Goal: Information Seeking & Learning: Find specific page/section

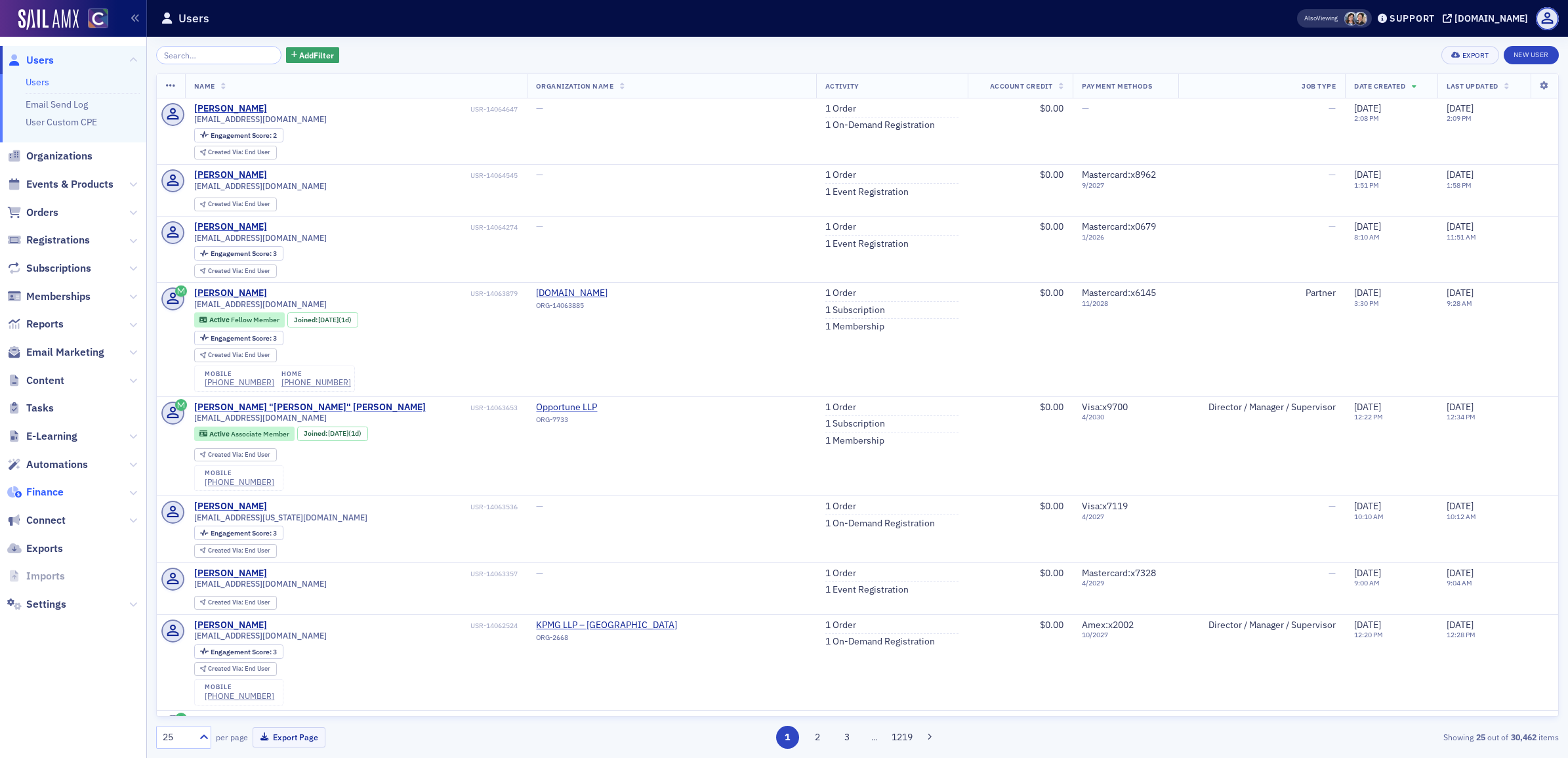
click at [50, 494] on span "Finance" at bounding box center [44, 492] width 37 height 15
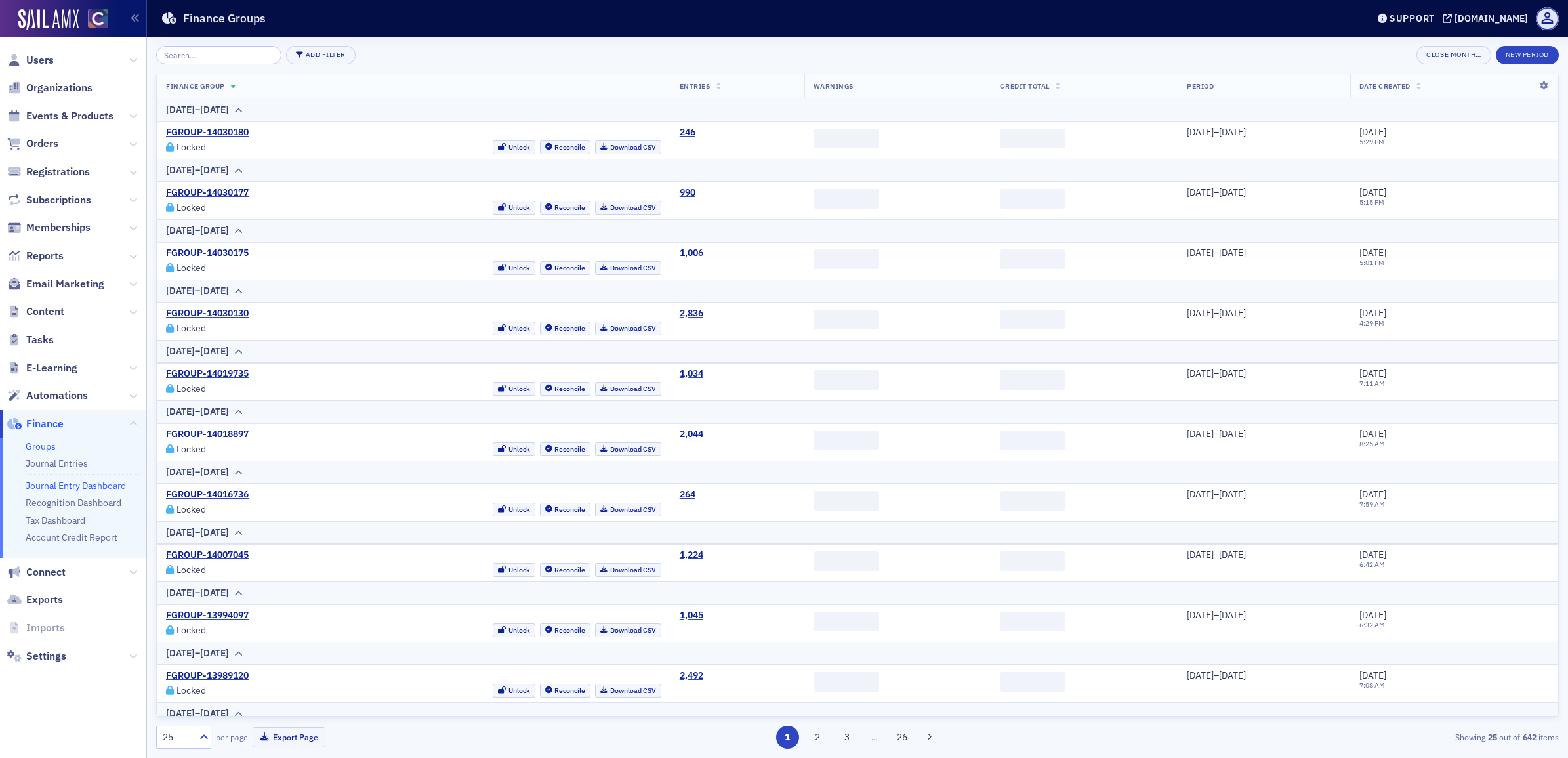
click at [70, 485] on link "Journal Entry Dashboard" at bounding box center [76, 485] width 101 height 11
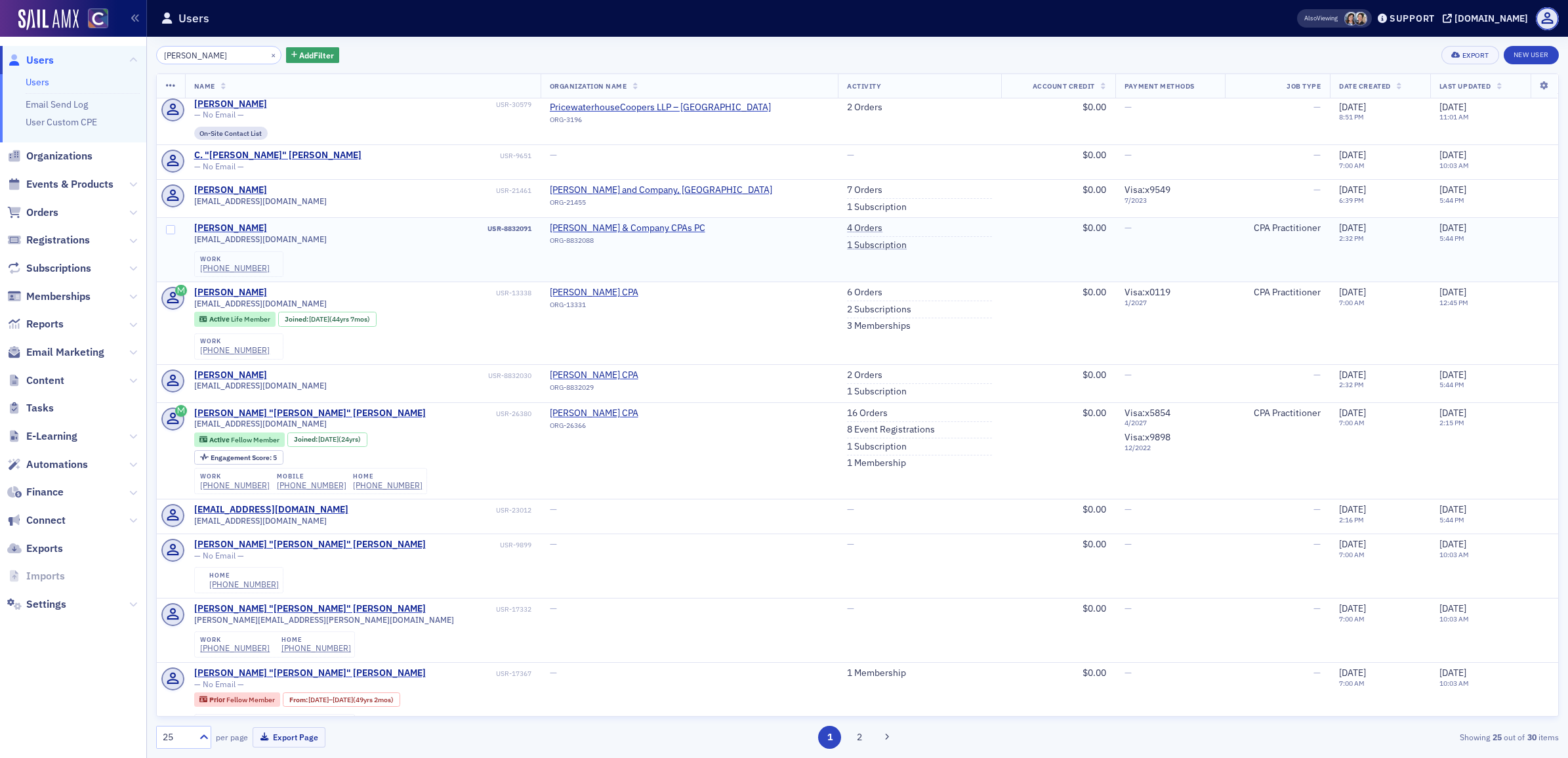
scroll to position [1024, 0]
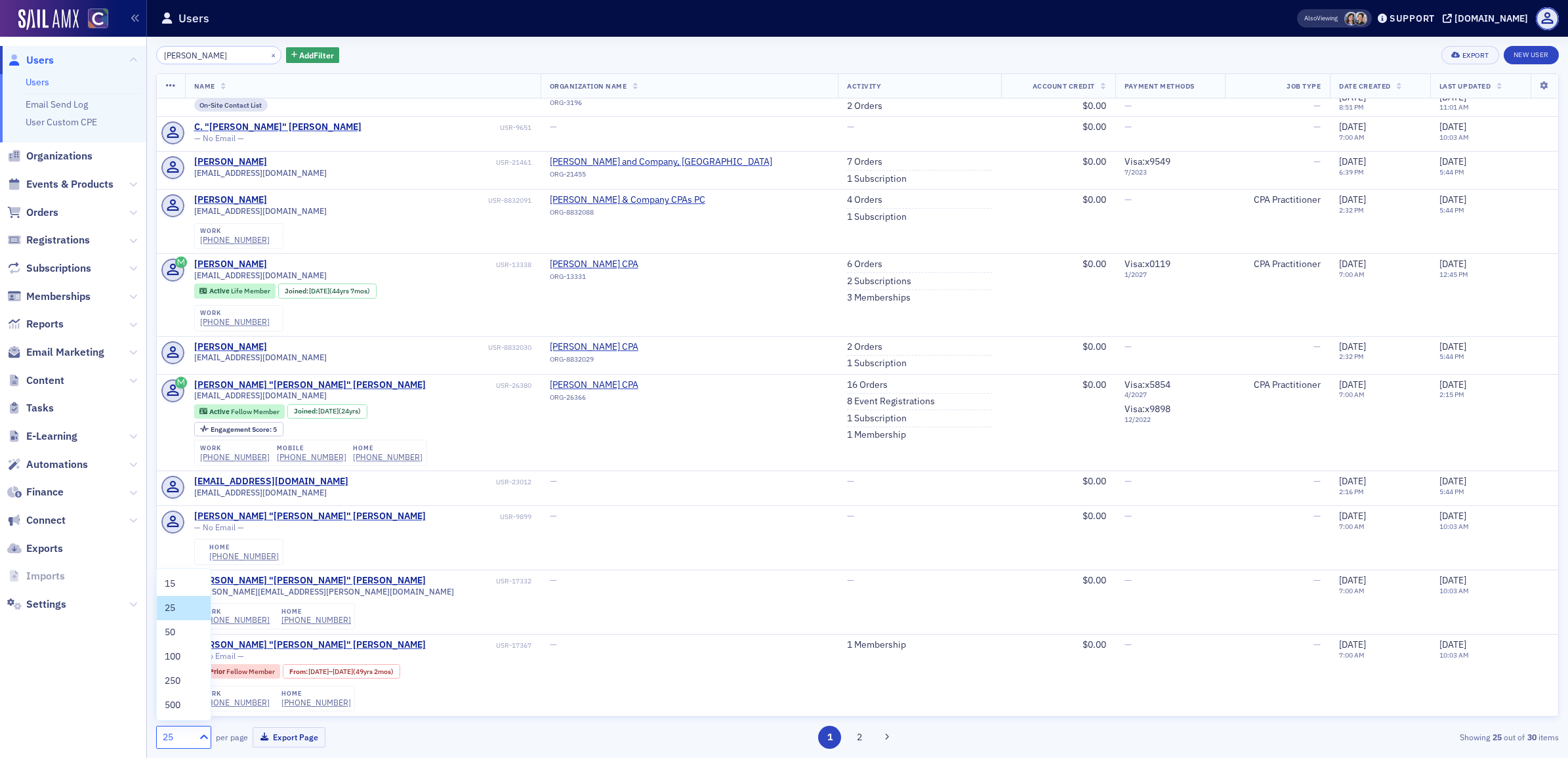
click at [198, 738] on icon at bounding box center [204, 737] width 13 height 13
click at [187, 635] on div "50" at bounding box center [184, 633] width 38 height 14
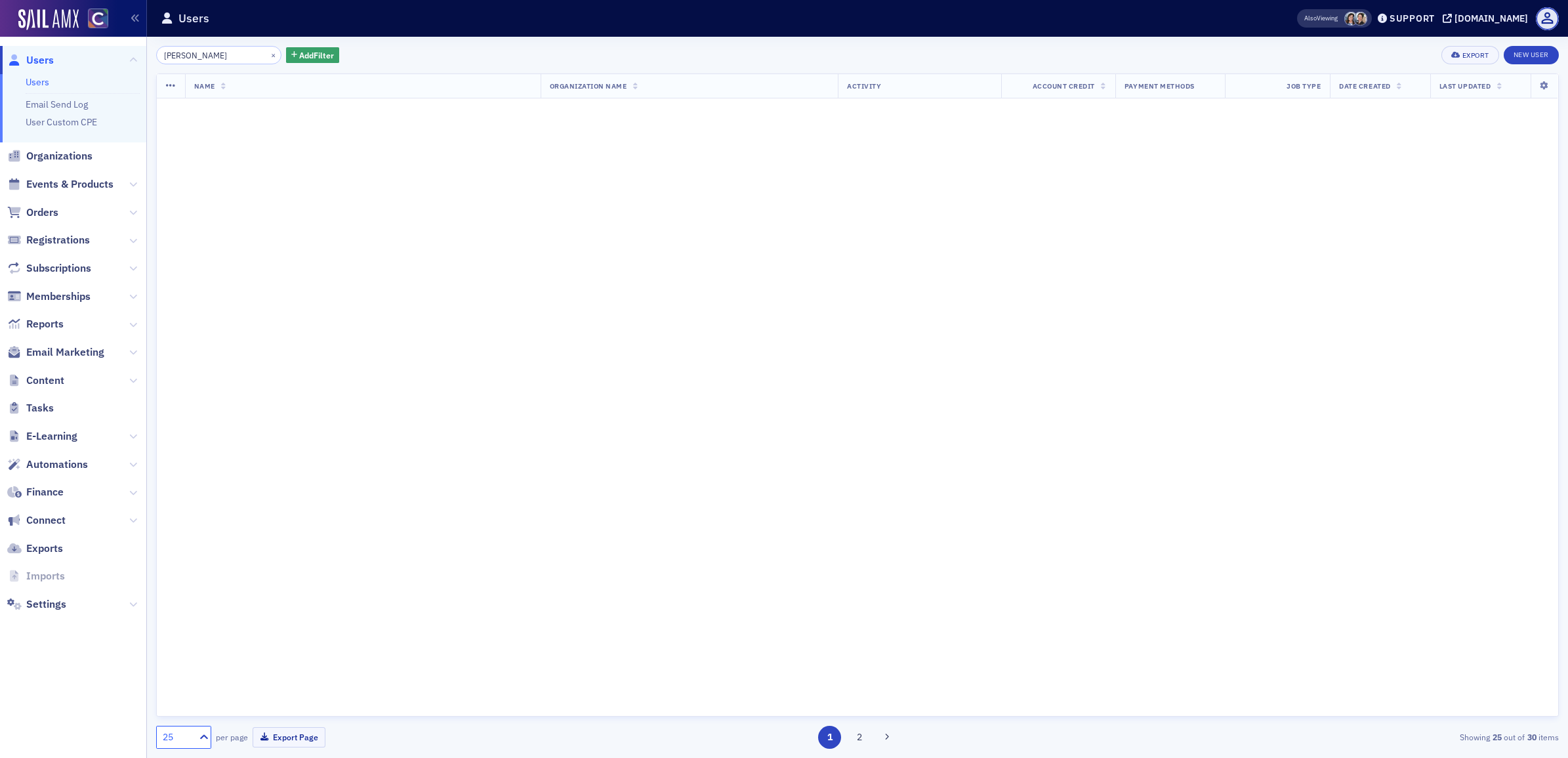
scroll to position [0, 0]
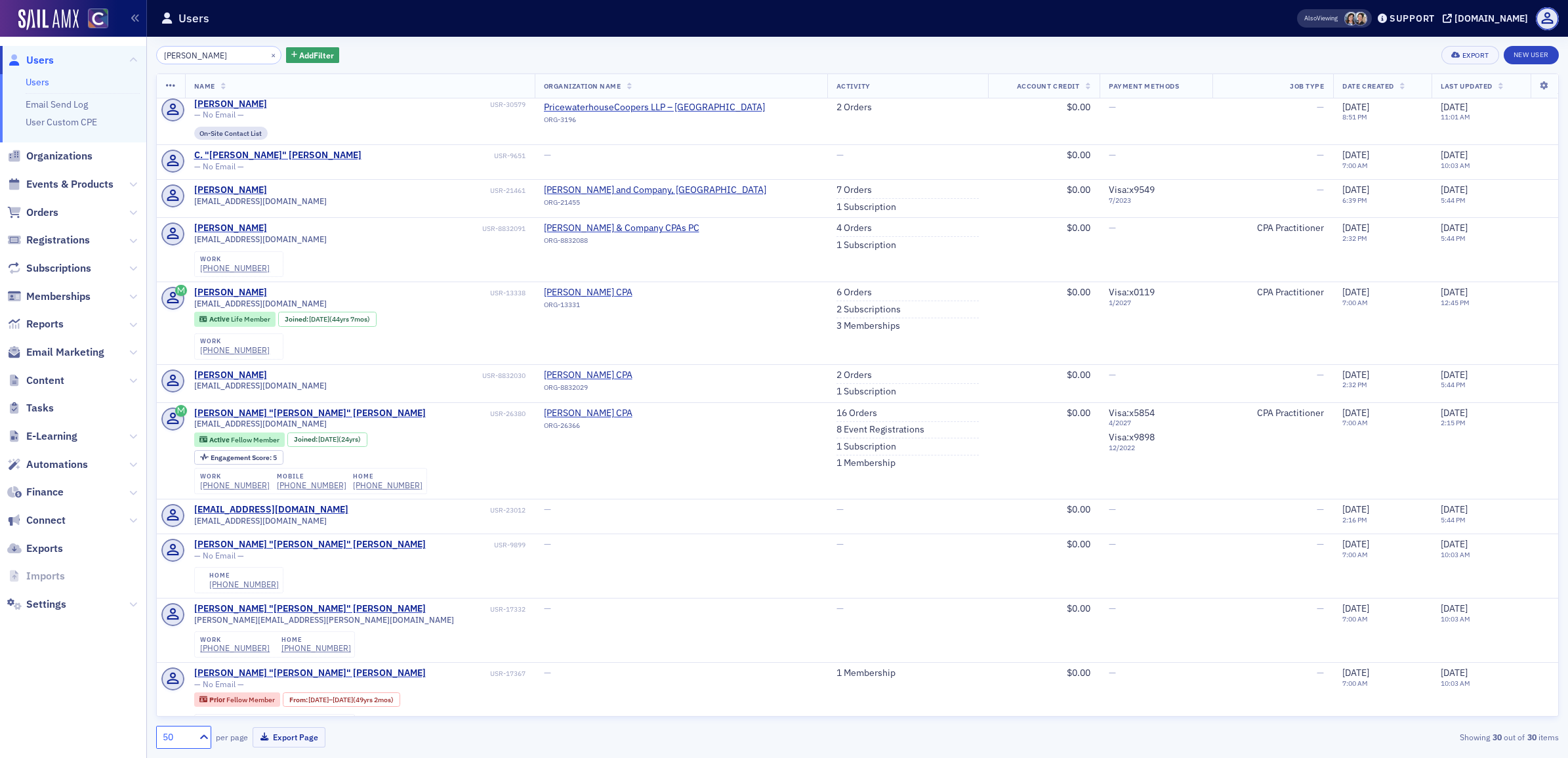
scroll to position [738, 0]
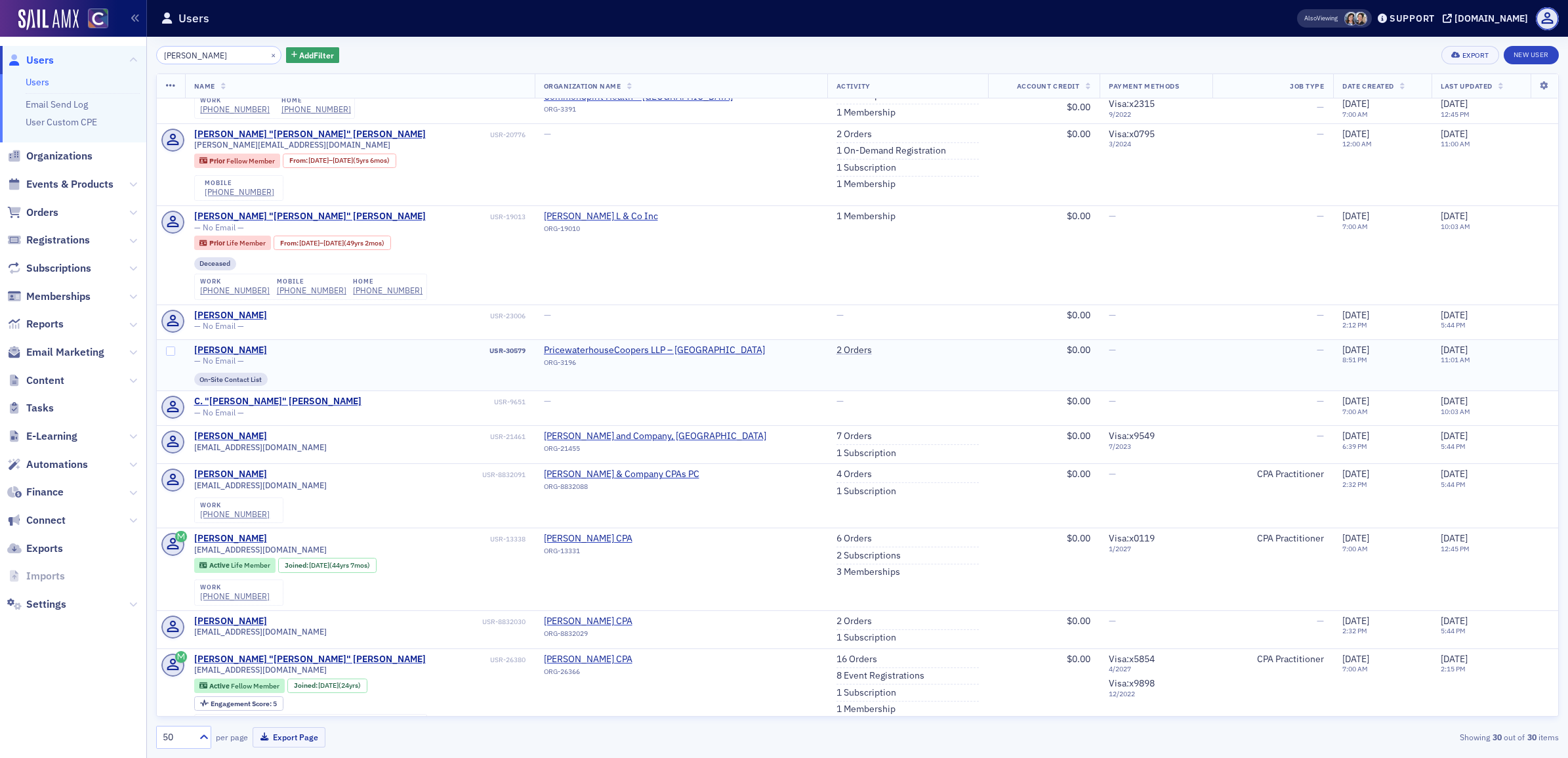
click at [368, 366] on div "— No Email —" at bounding box center [360, 360] width 331 height 10
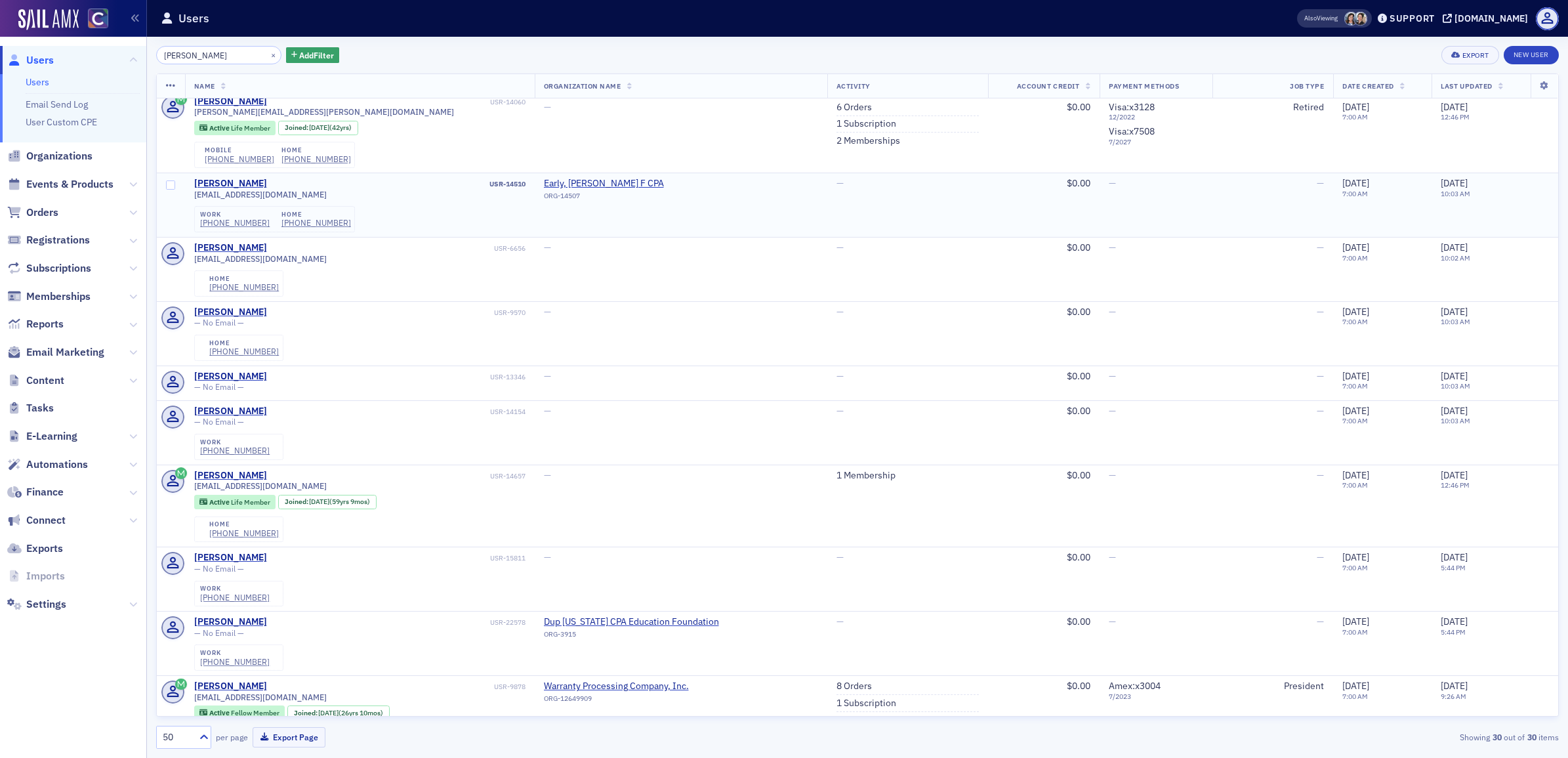
scroll to position [0, 0]
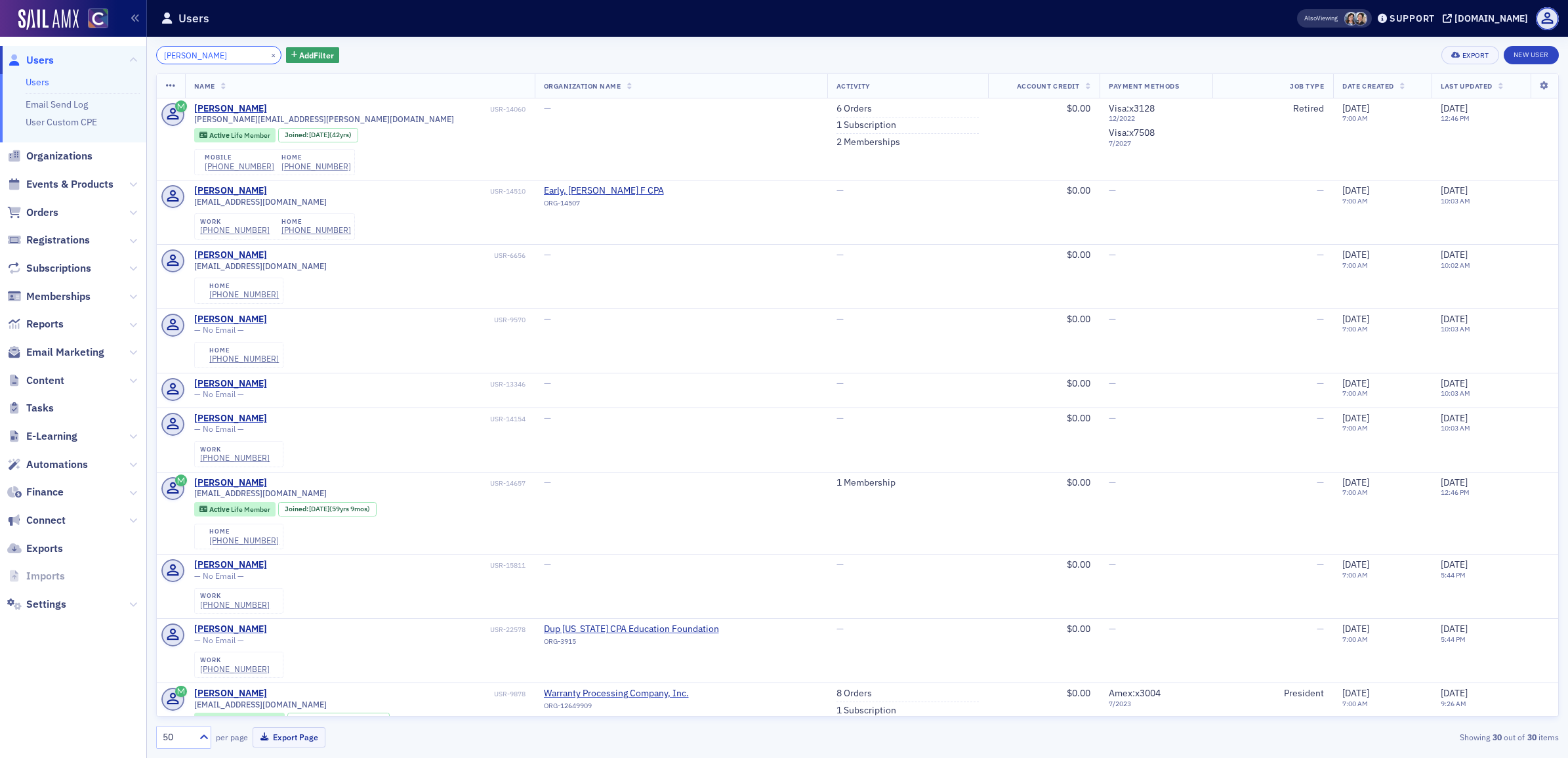
click at [207, 60] on input "[PERSON_NAME]" at bounding box center [219, 55] width 125 height 18
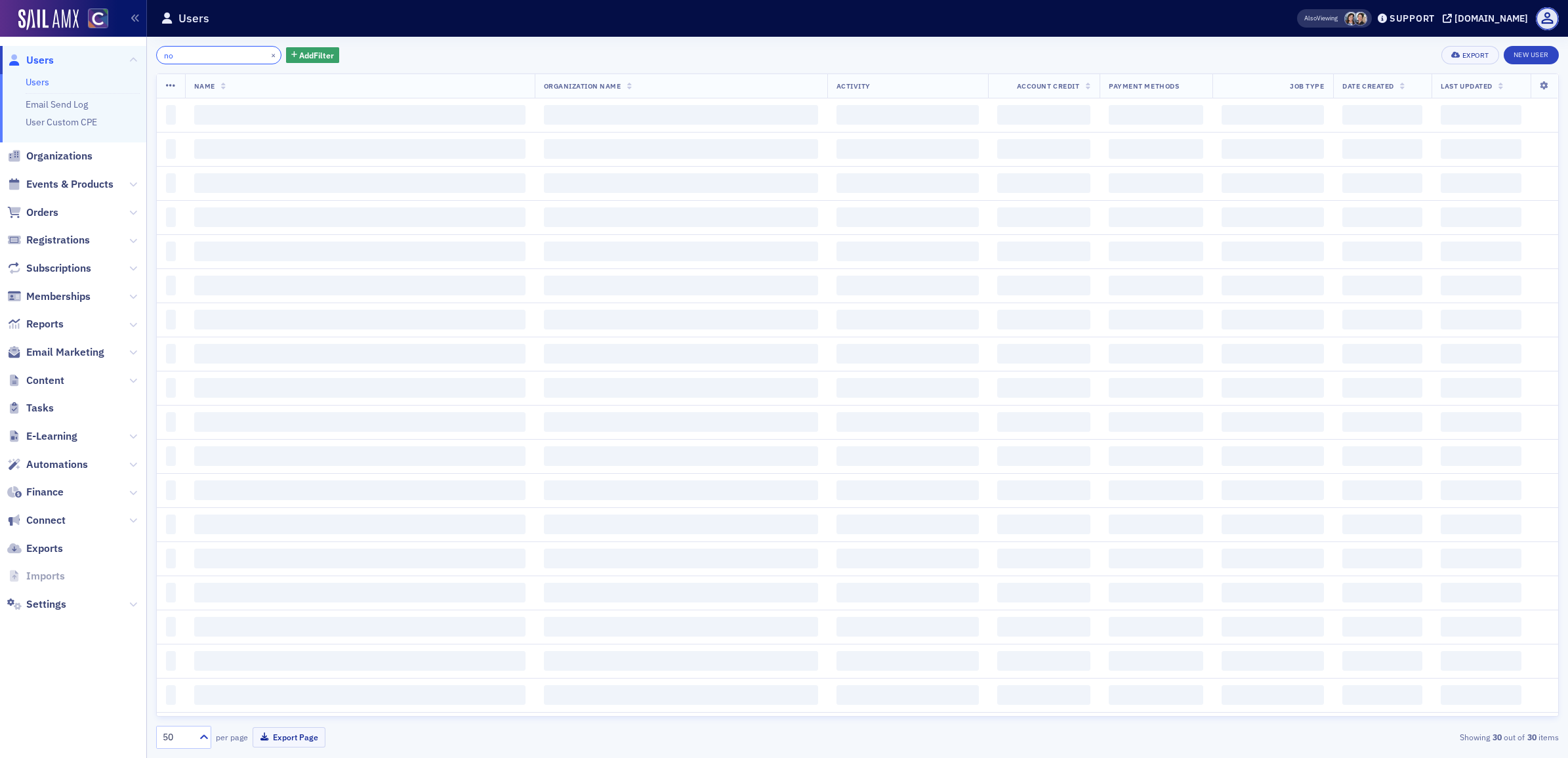
type input "n"
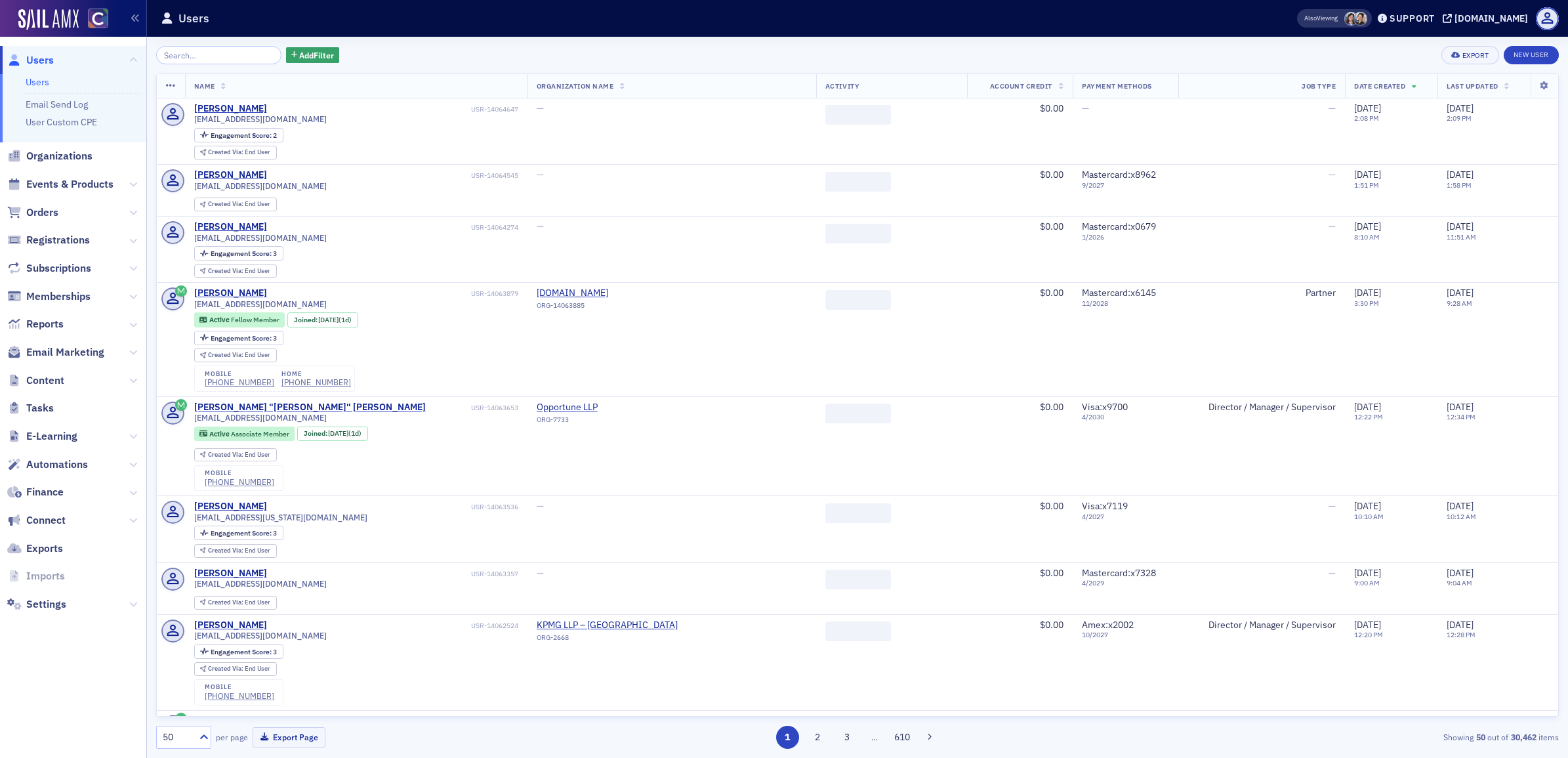
click at [986, 80] on th "Account Credit" at bounding box center [1020, 86] width 105 height 24
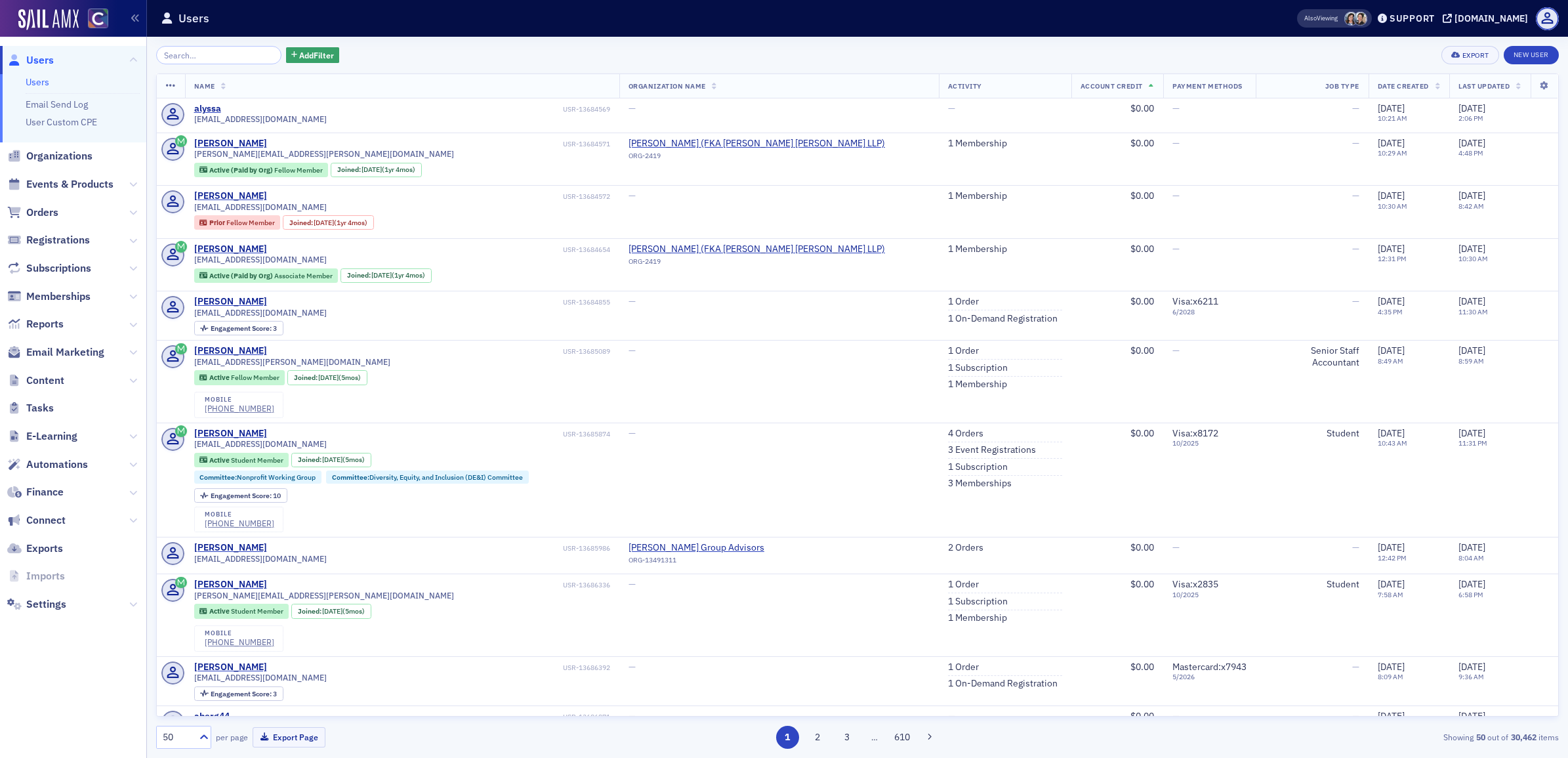
click at [1112, 87] on th "Account Credit" at bounding box center [1117, 86] width 92 height 24
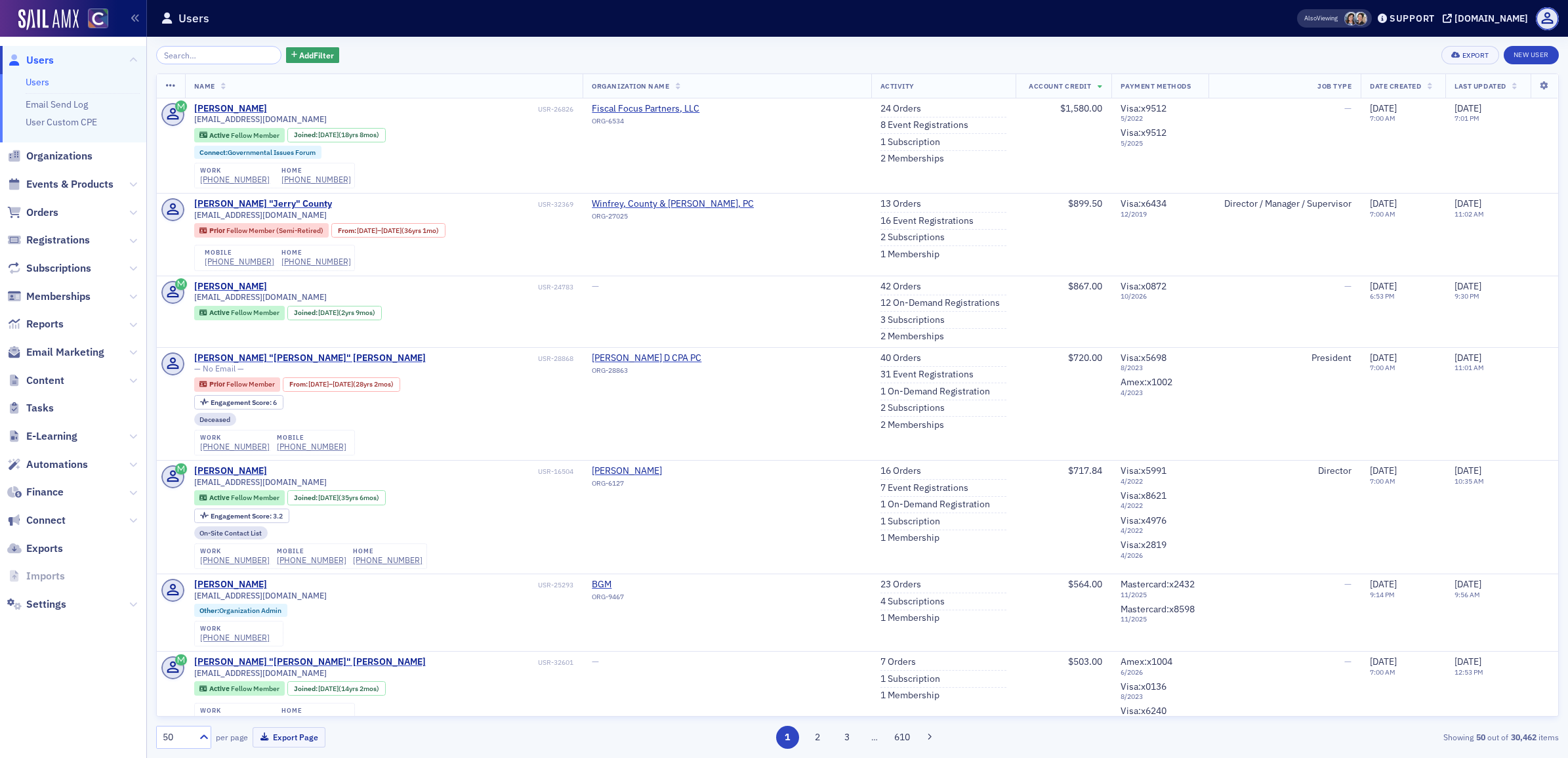
click at [1029, 82] on span "Account Credit" at bounding box center [1060, 86] width 63 height 9
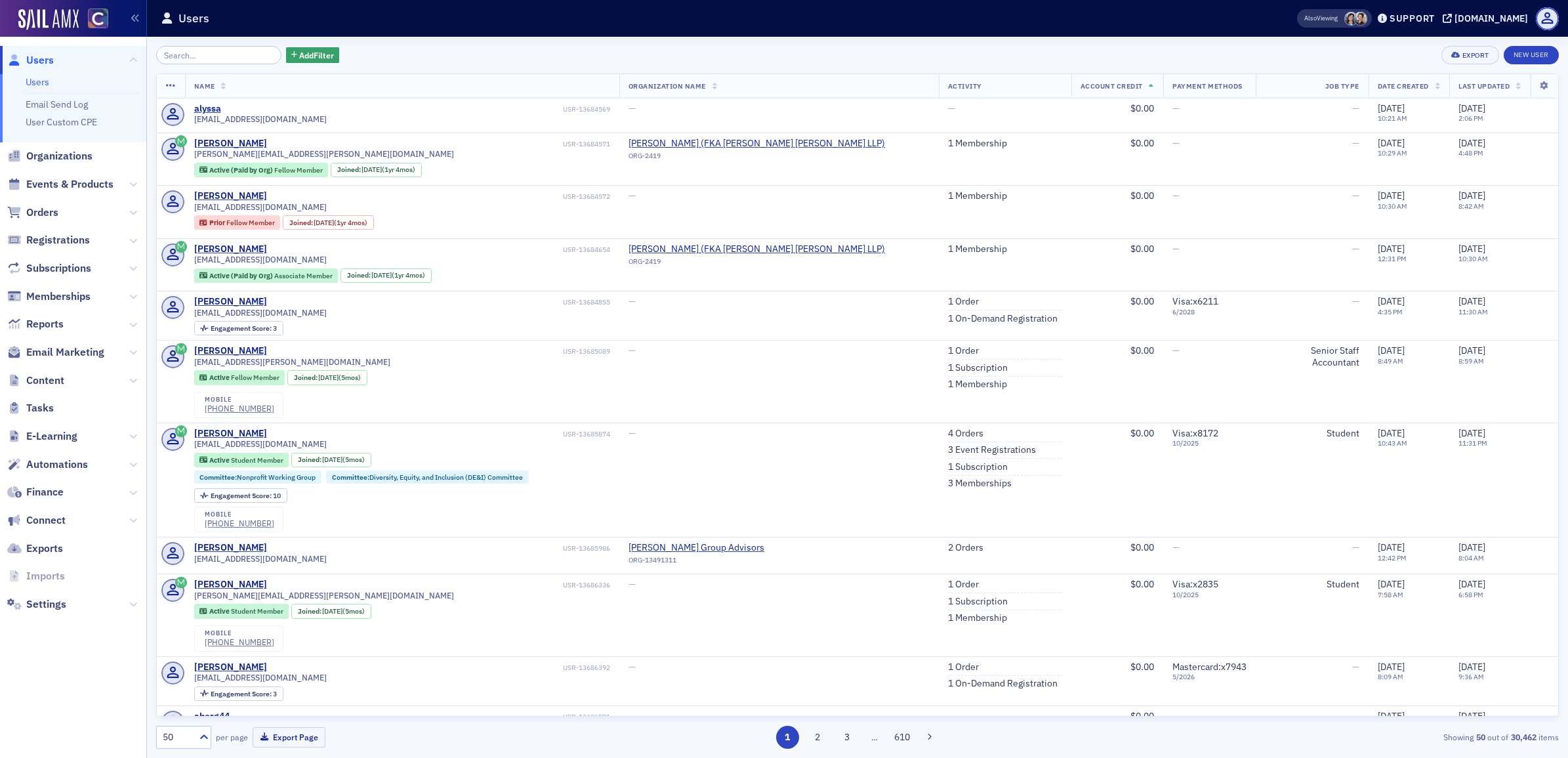
click at [1007, 82] on th "Activity" at bounding box center [1006, 86] width 133 height 24
click at [1080, 87] on span "Account Credit" at bounding box center [1112, 86] width 63 height 9
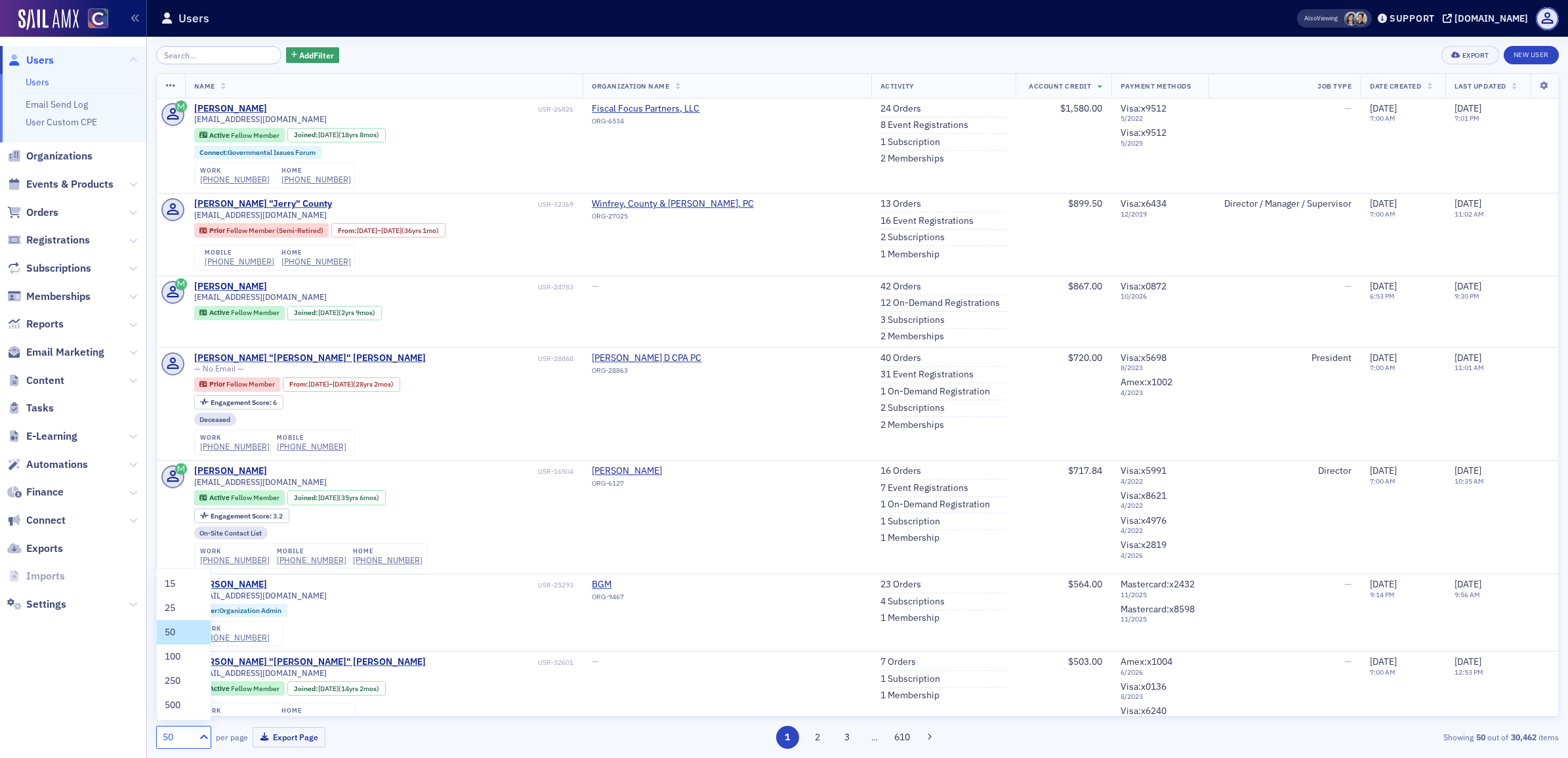
click at [204, 736] on icon at bounding box center [204, 737] width 8 height 5
click at [192, 686] on div "250" at bounding box center [184, 681] width 38 height 14
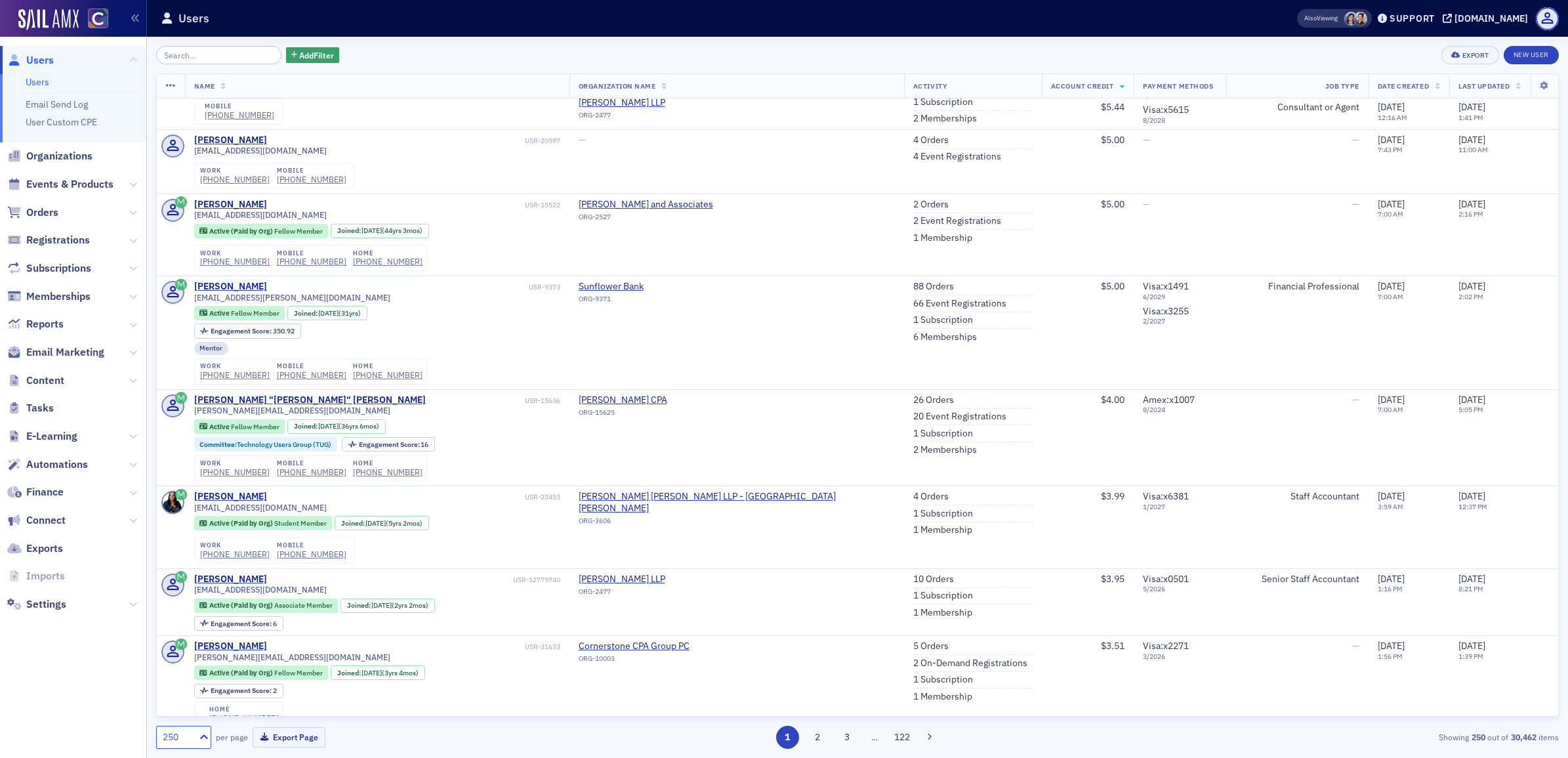
scroll to position [15262, 0]
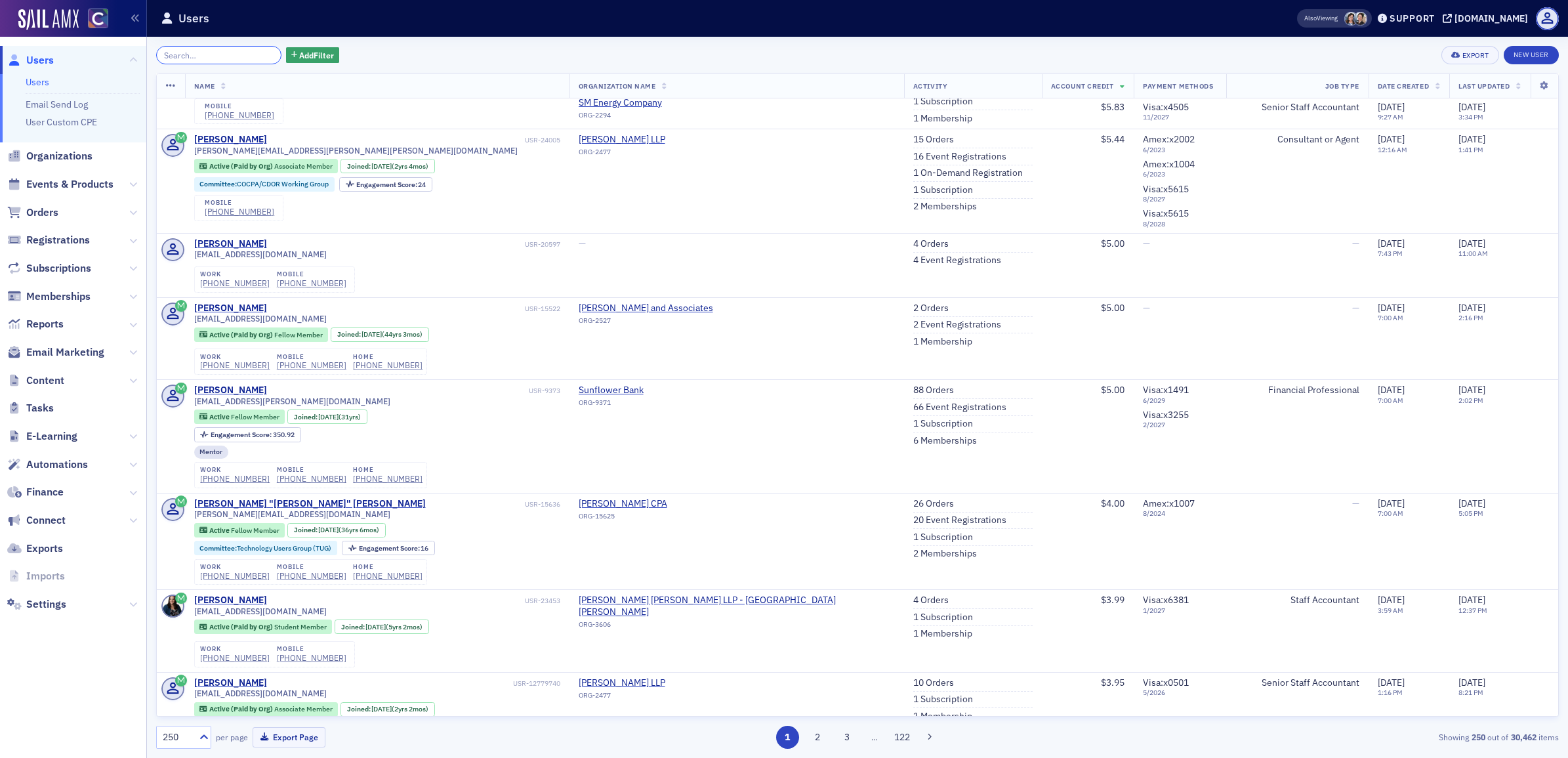
click at [181, 54] on input "search" at bounding box center [219, 55] width 125 height 18
type input "[PERSON_NAME]"
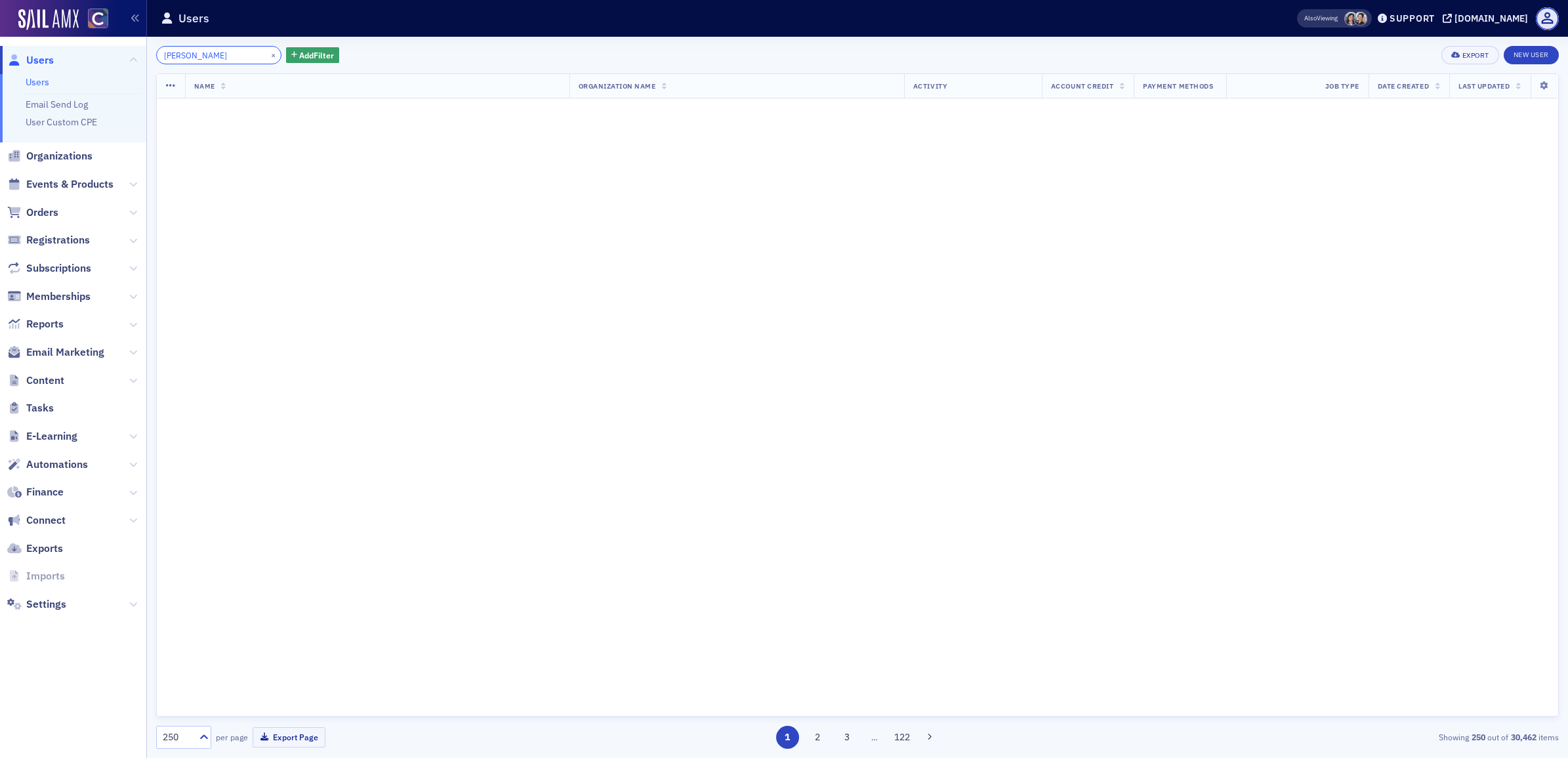
scroll to position [23726, 0]
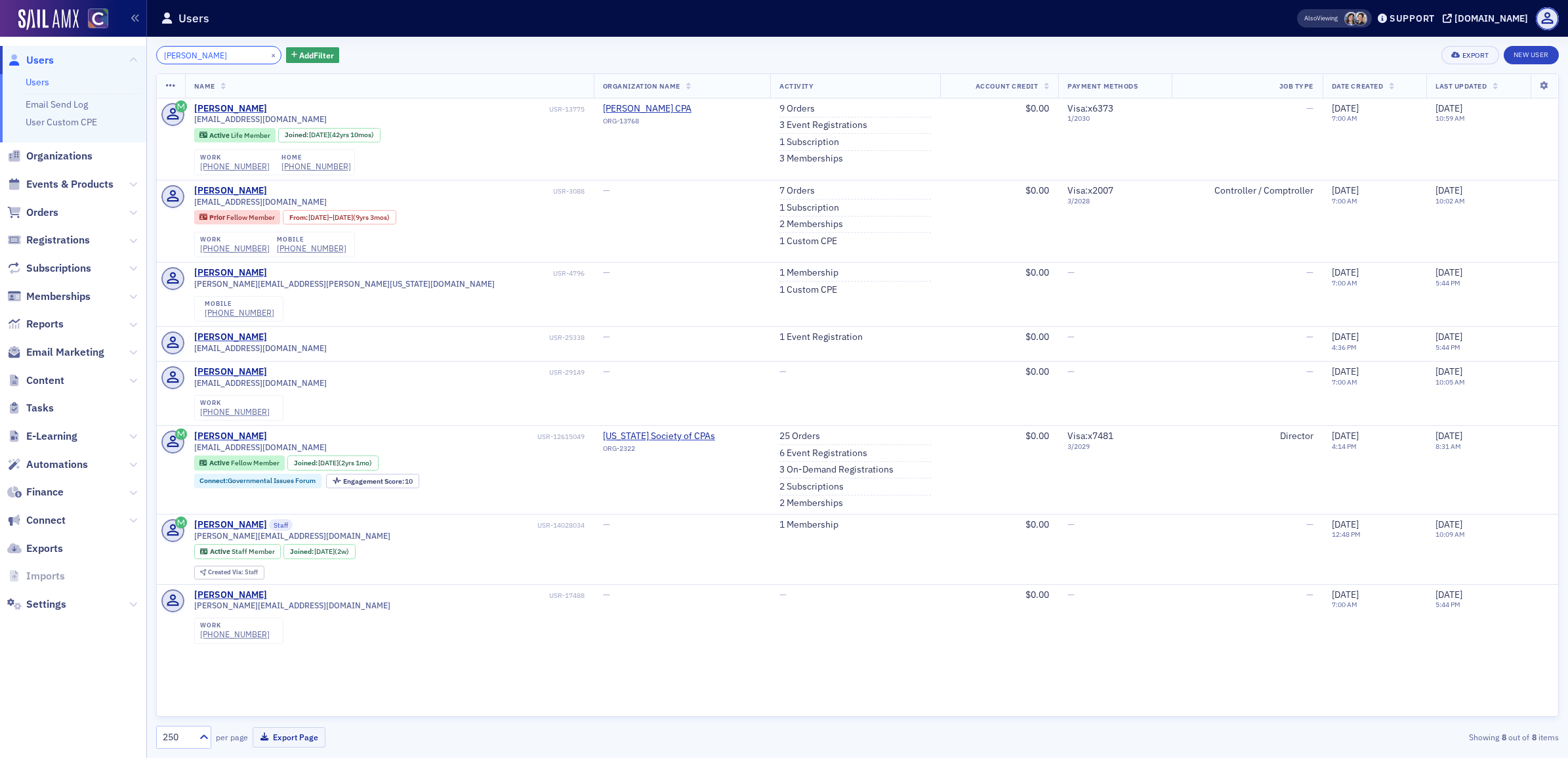
drag, startPoint x: 191, startPoint y: 50, endPoint x: 145, endPoint y: 50, distance: 46.0
click at [145, 50] on div "Users Users Email Send Log User Custom CPE Organizations Events & Products Orde…" at bounding box center [784, 379] width 1568 height 758
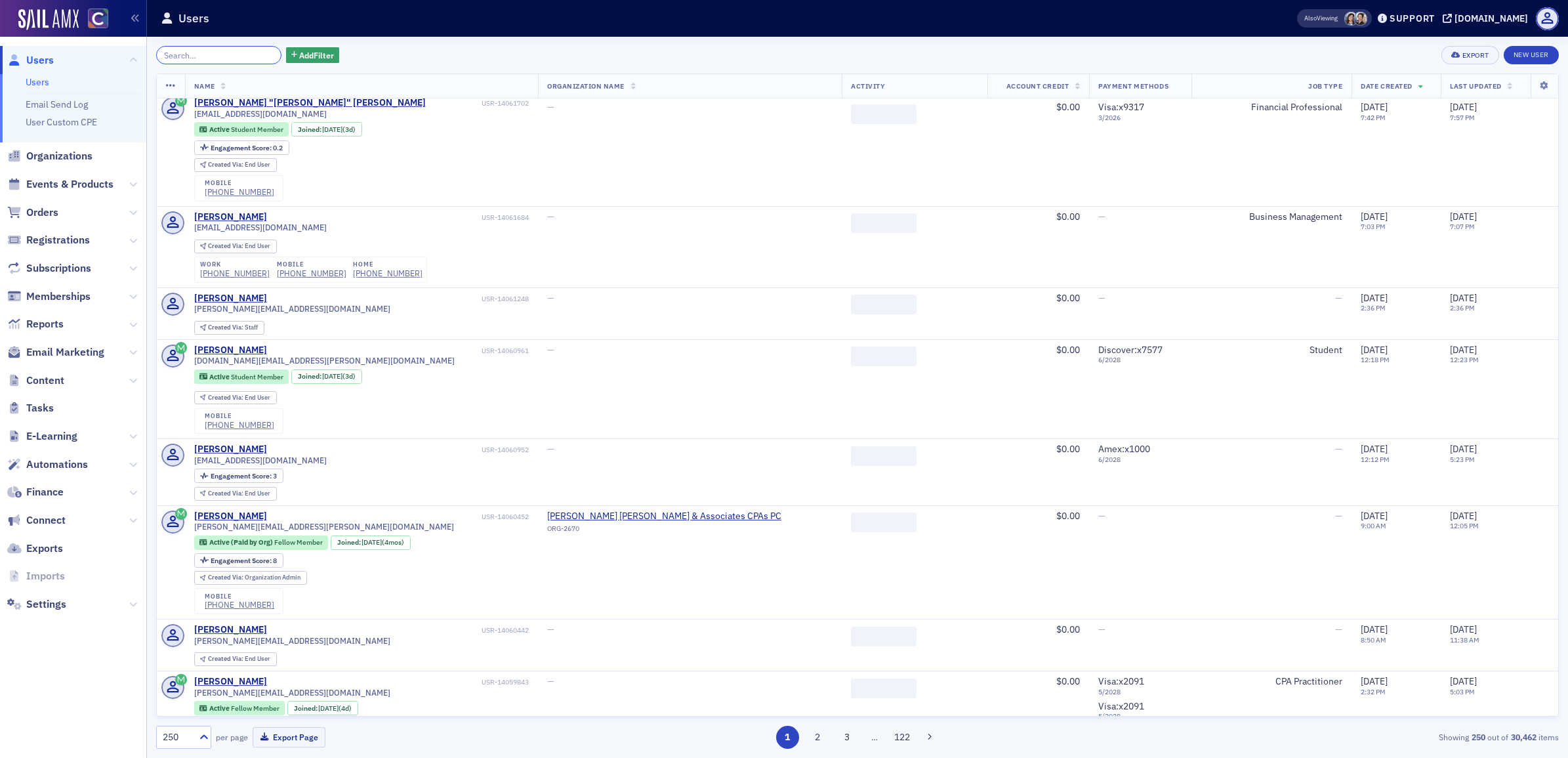
scroll to position [738, 0]
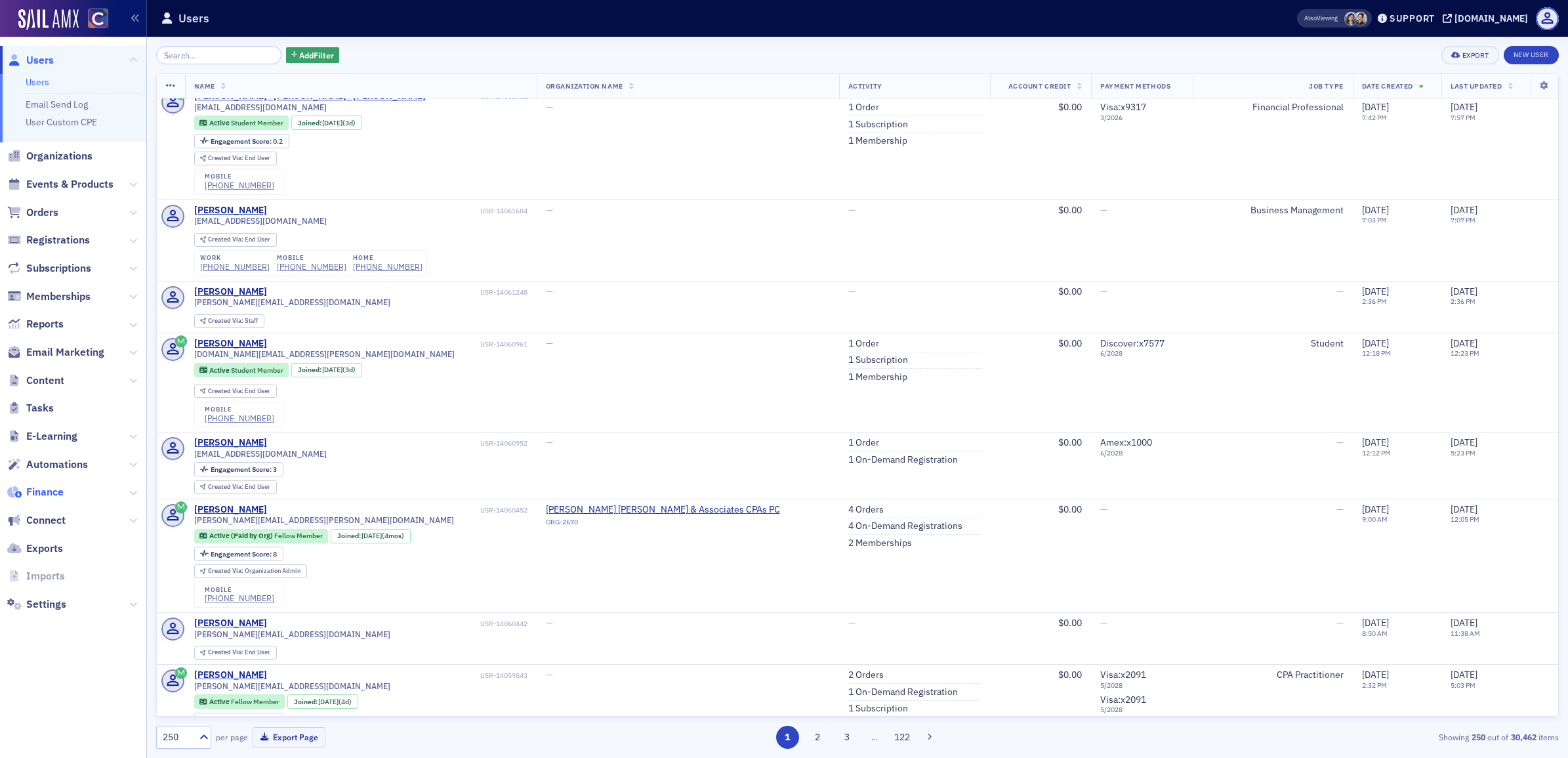
click at [44, 494] on span "Finance" at bounding box center [44, 492] width 37 height 15
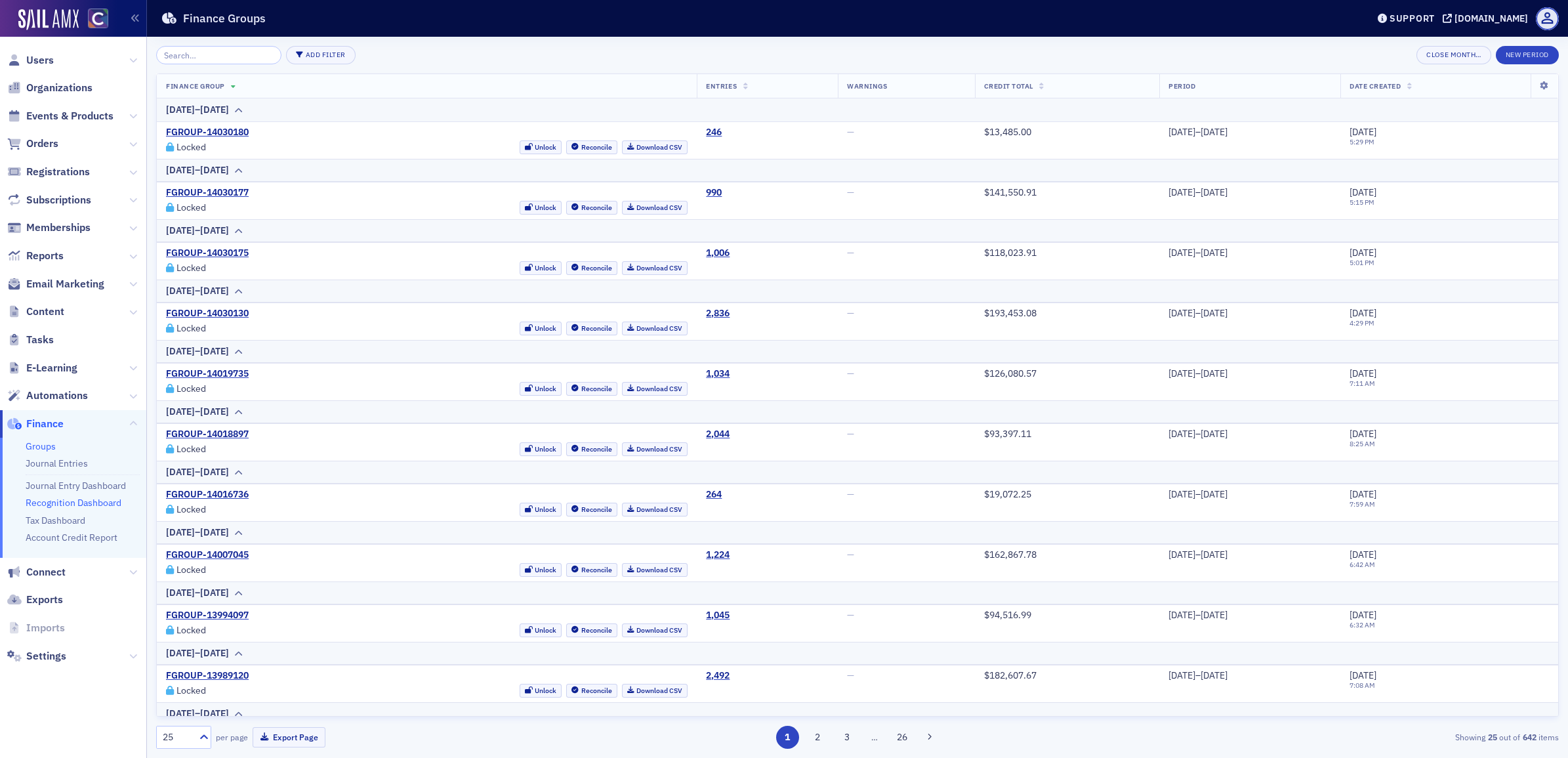
click at [85, 502] on link "Recognition Dashboard" at bounding box center [74, 502] width 96 height 11
